Goal: Find contact information: Find contact information

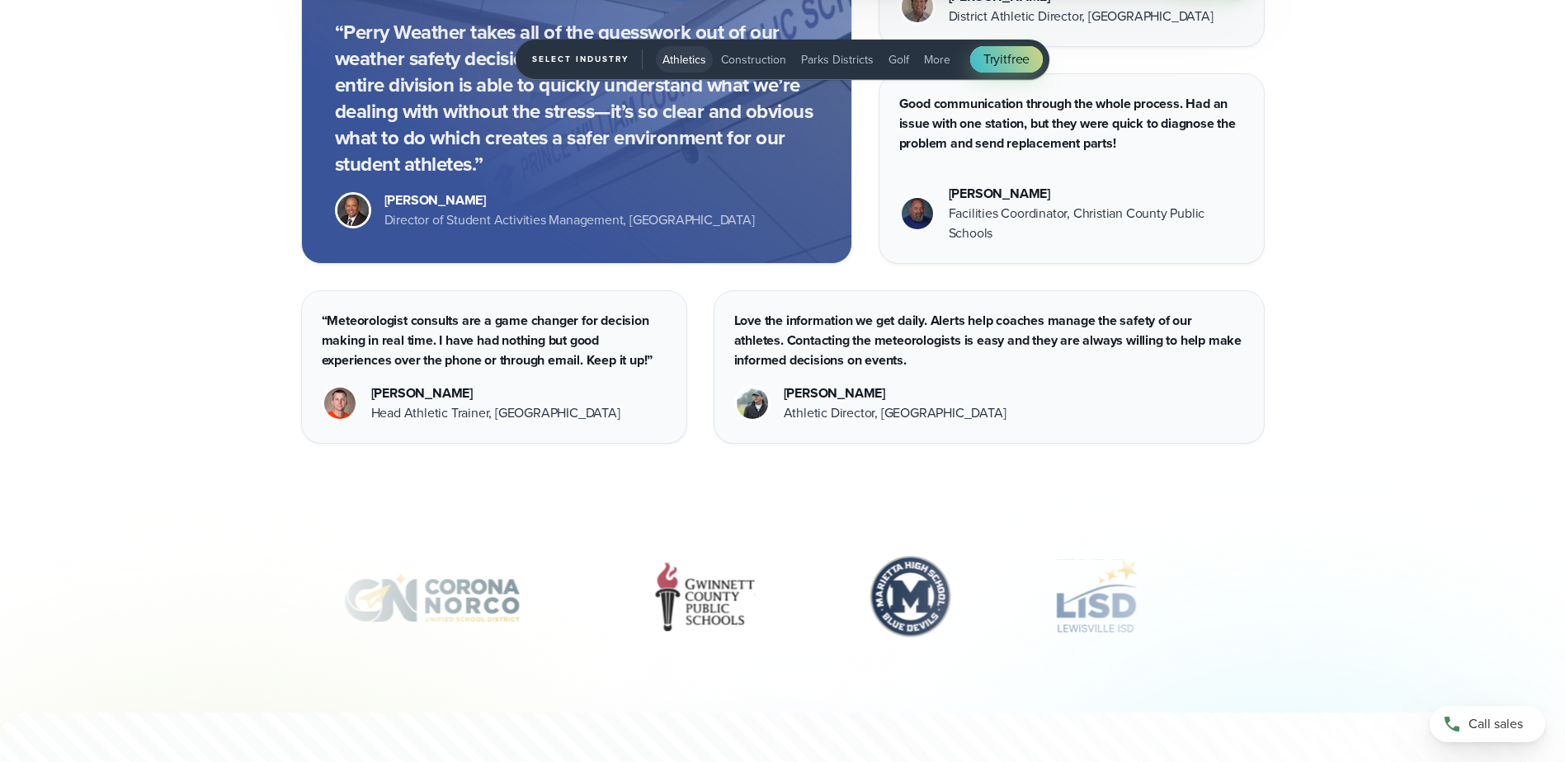
scroll to position [5114, 0]
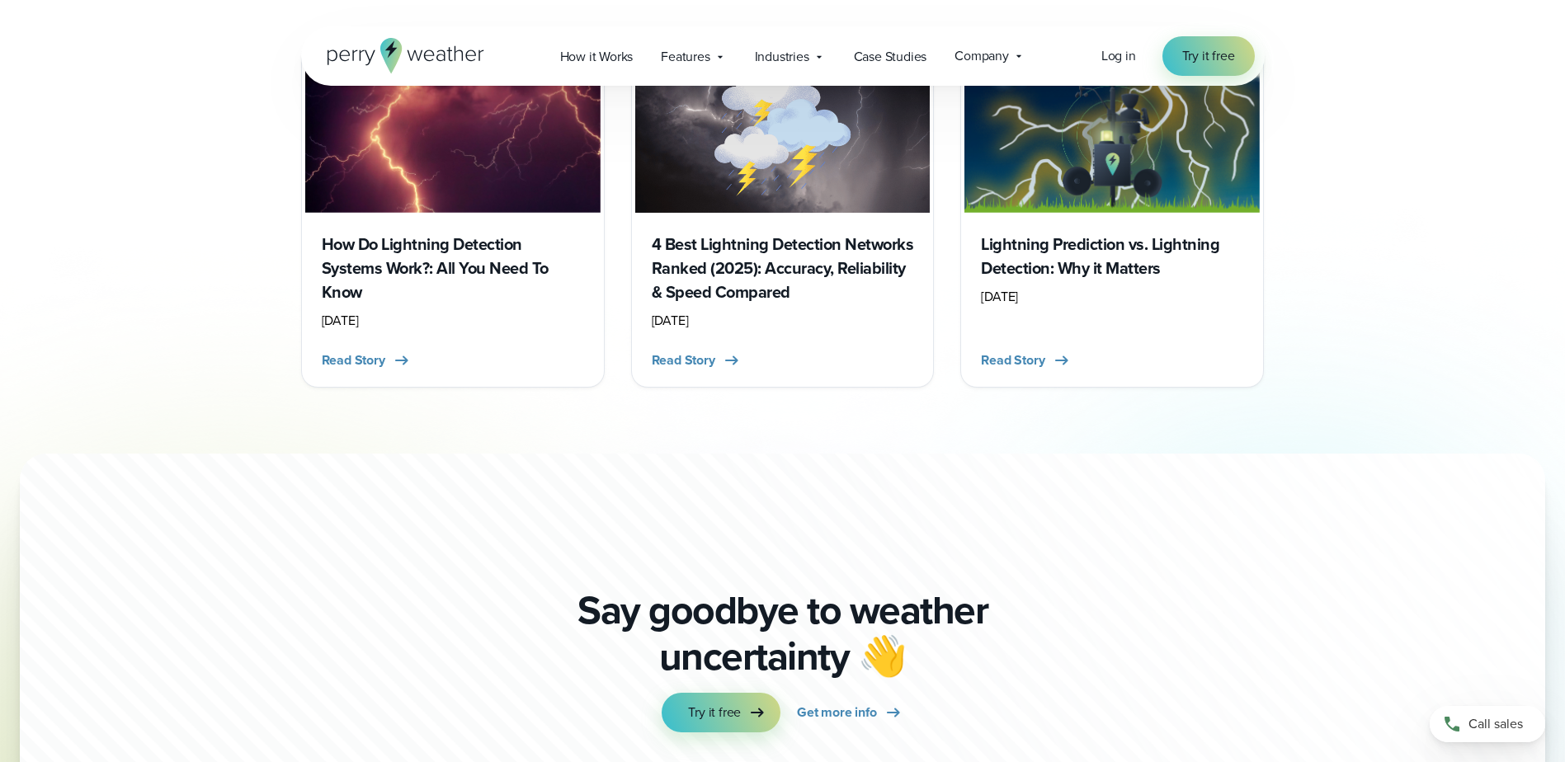
scroll to position [7117, 0]
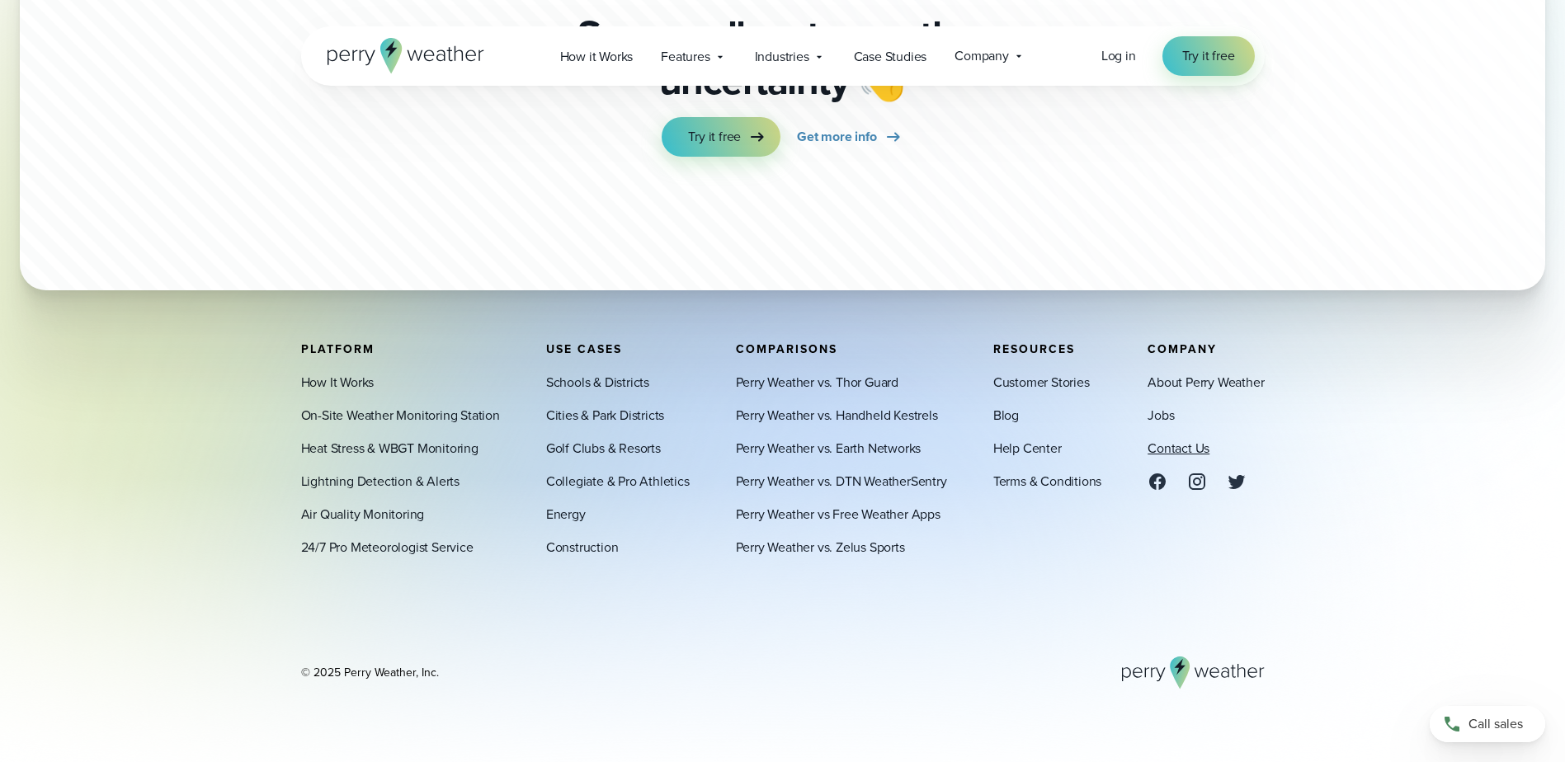
click at [1171, 445] on link "Contact Us" at bounding box center [1178, 449] width 62 height 20
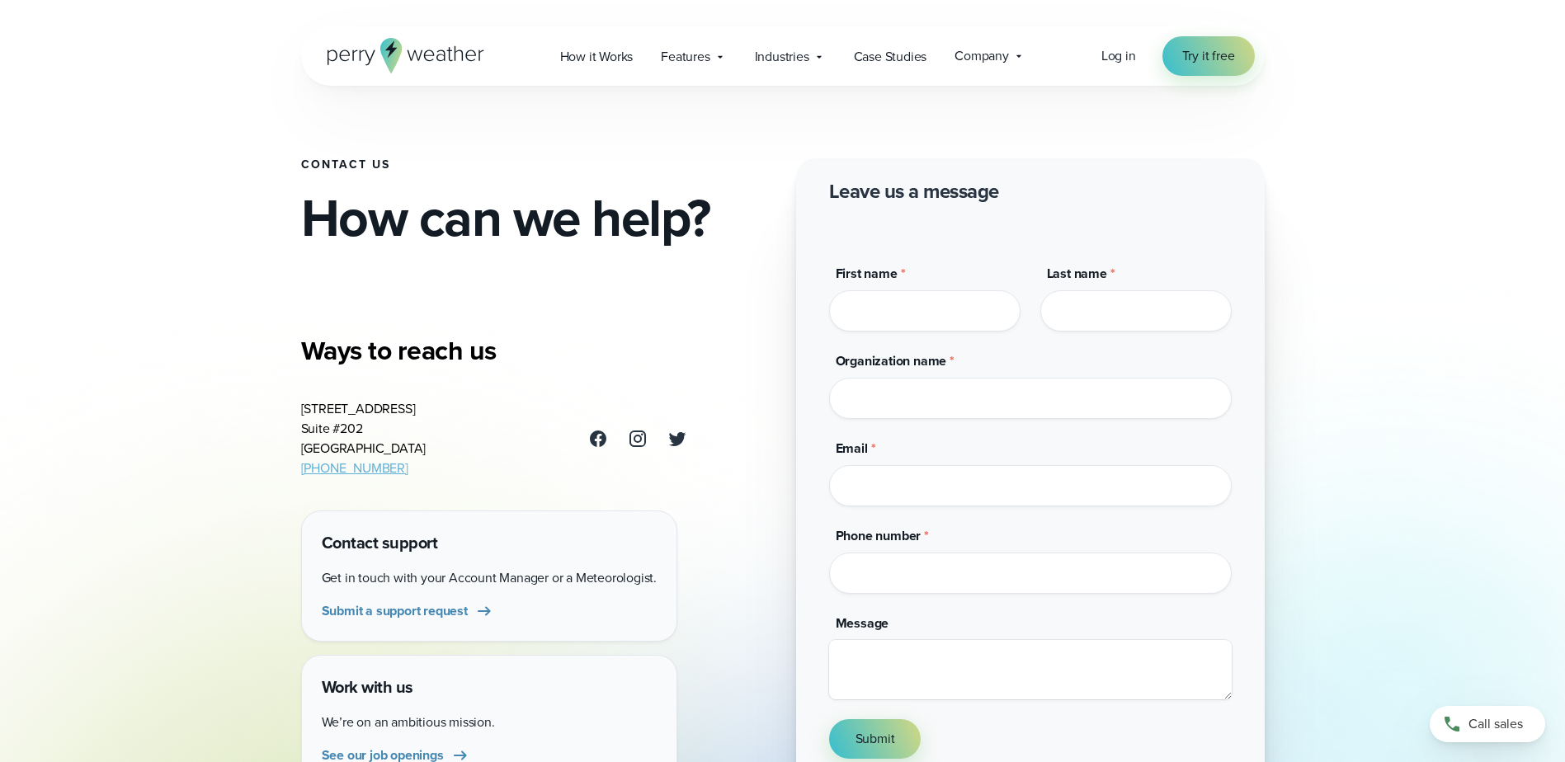
click at [341, 466] on link "(469) 546-5082" at bounding box center [354, 468] width 107 height 19
drag, startPoint x: 341, startPoint y: 465, endPoint x: 747, endPoint y: 606, distance: 430.4
click at [747, 606] on div "Contact Us How can we help? Ways to reach us 3102 Oak Lawn Ave Suite #202 Dalla…" at bounding box center [782, 396] width 963 height 792
